Goal: Navigation & Orientation: Understand site structure

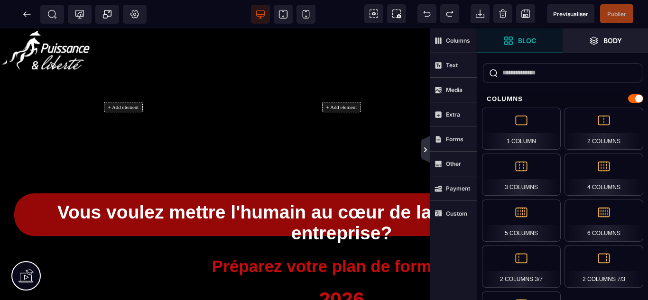
click at [424, 147] on icon at bounding box center [425, 150] width 8 height 8
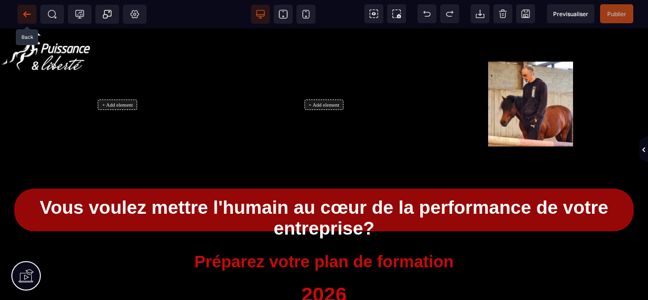
click at [22, 18] on span at bounding box center [27, 14] width 19 height 19
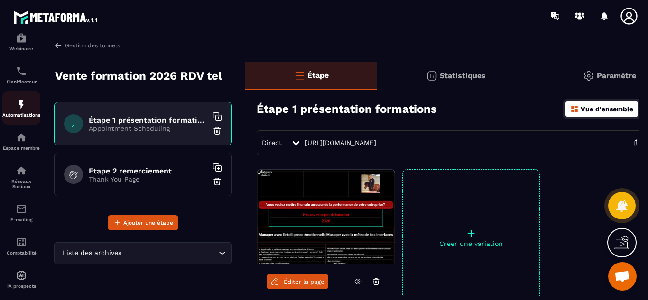
scroll to position [127, 0]
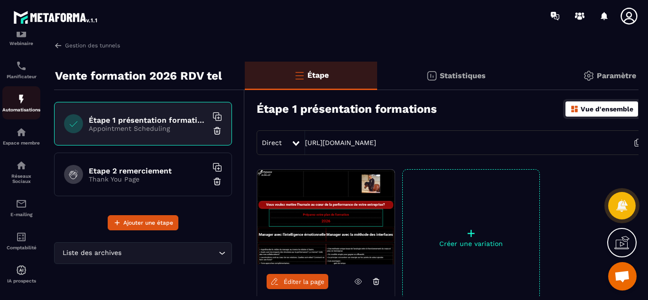
click at [17, 105] on div "Automatisations" at bounding box center [21, 102] width 38 height 19
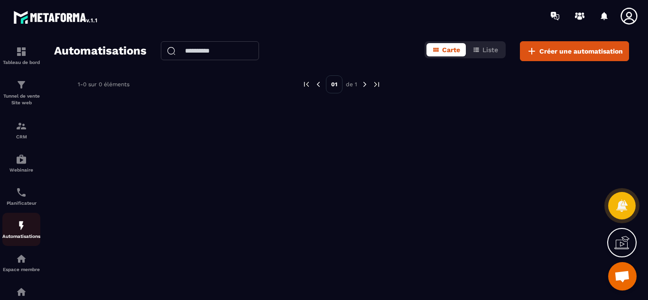
click at [21, 226] on img at bounding box center [21, 225] width 11 height 11
click at [27, 201] on p "Planificateur" at bounding box center [21, 203] width 38 height 5
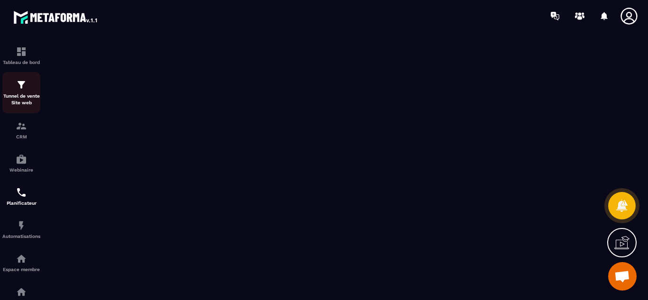
click at [24, 91] on div "Tunnel de vente Site web" at bounding box center [21, 92] width 38 height 27
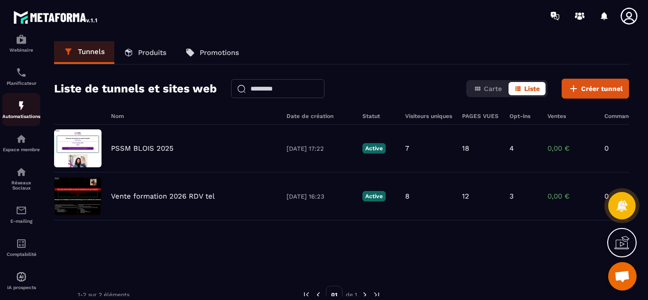
scroll to position [133, 0]
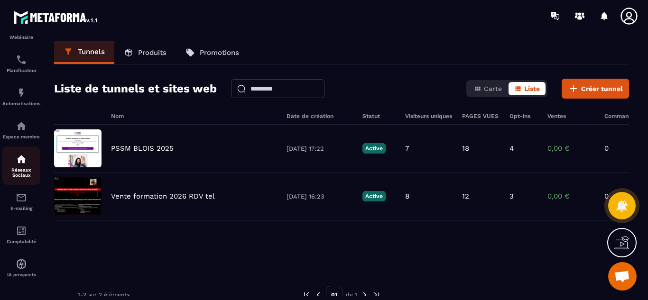
click at [28, 166] on div "Réseaux Sociaux" at bounding box center [21, 166] width 38 height 24
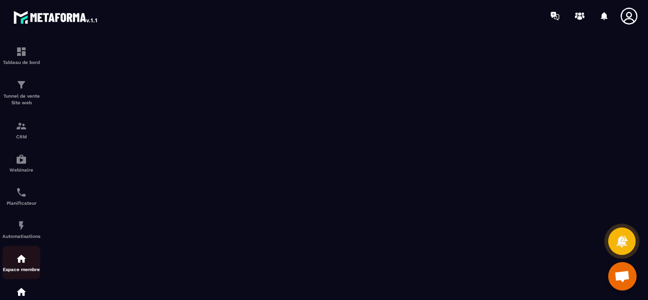
scroll to position [127, 0]
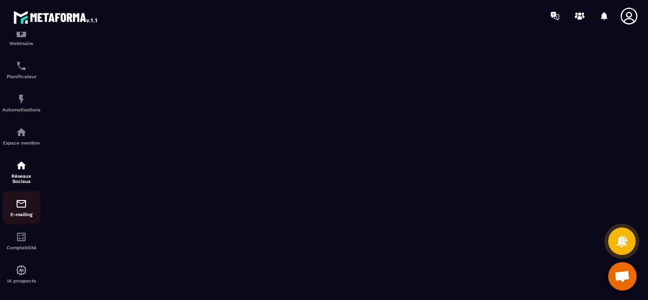
click at [30, 209] on div "E-mailing" at bounding box center [21, 207] width 38 height 19
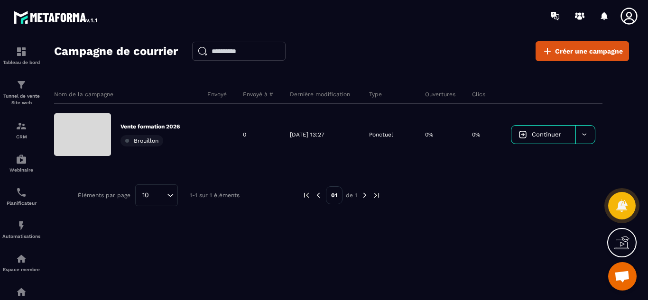
click at [27, 261] on div "Espace membre" at bounding box center [21, 262] width 38 height 19
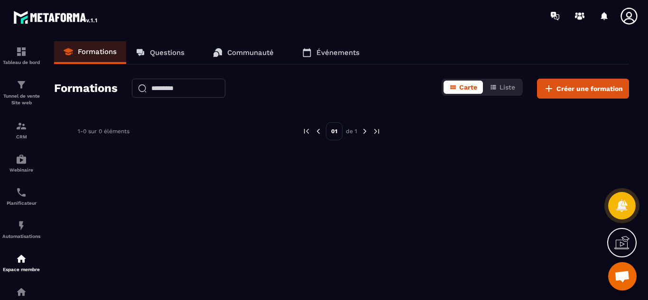
click at [262, 48] on p "Communauté" at bounding box center [250, 52] width 46 height 9
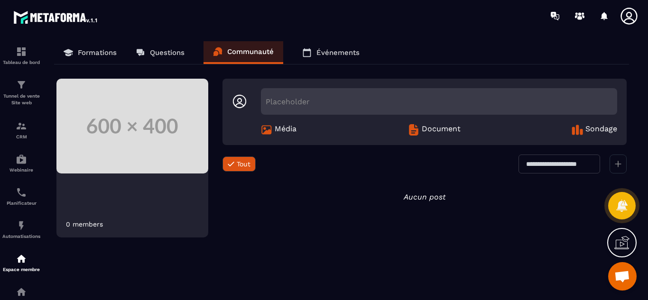
click at [175, 53] on p "Questions" at bounding box center [167, 52] width 35 height 9
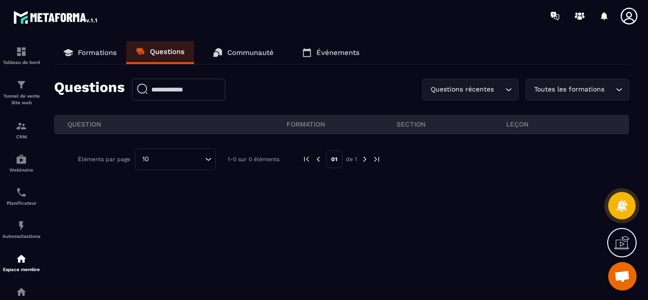
click at [84, 55] on p "Formations" at bounding box center [97, 52] width 39 height 9
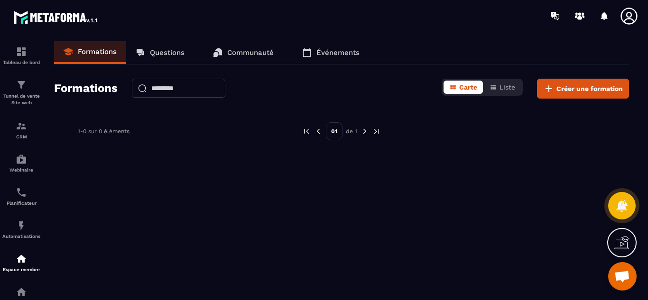
click at [264, 49] on p "Communauté" at bounding box center [250, 52] width 46 height 9
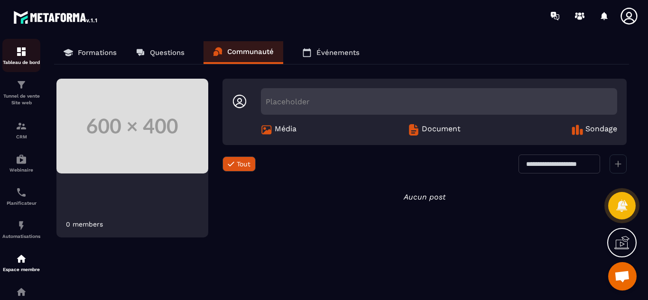
click at [9, 62] on p "Tableau de bord" at bounding box center [21, 62] width 38 height 5
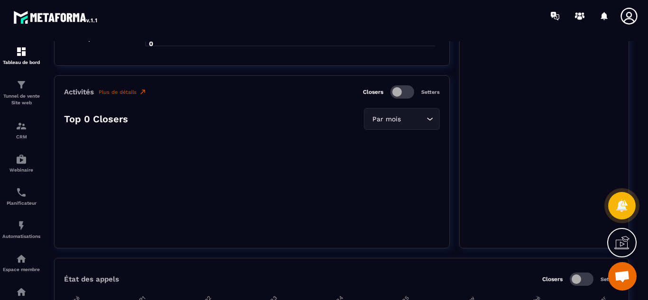
scroll to position [1328, 0]
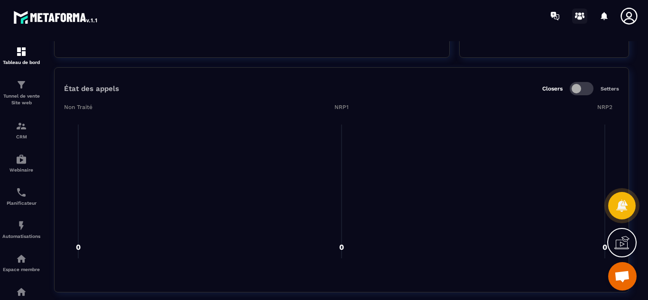
click at [572, 13] on icon at bounding box center [579, 16] width 15 height 15
